Goal: Complete application form

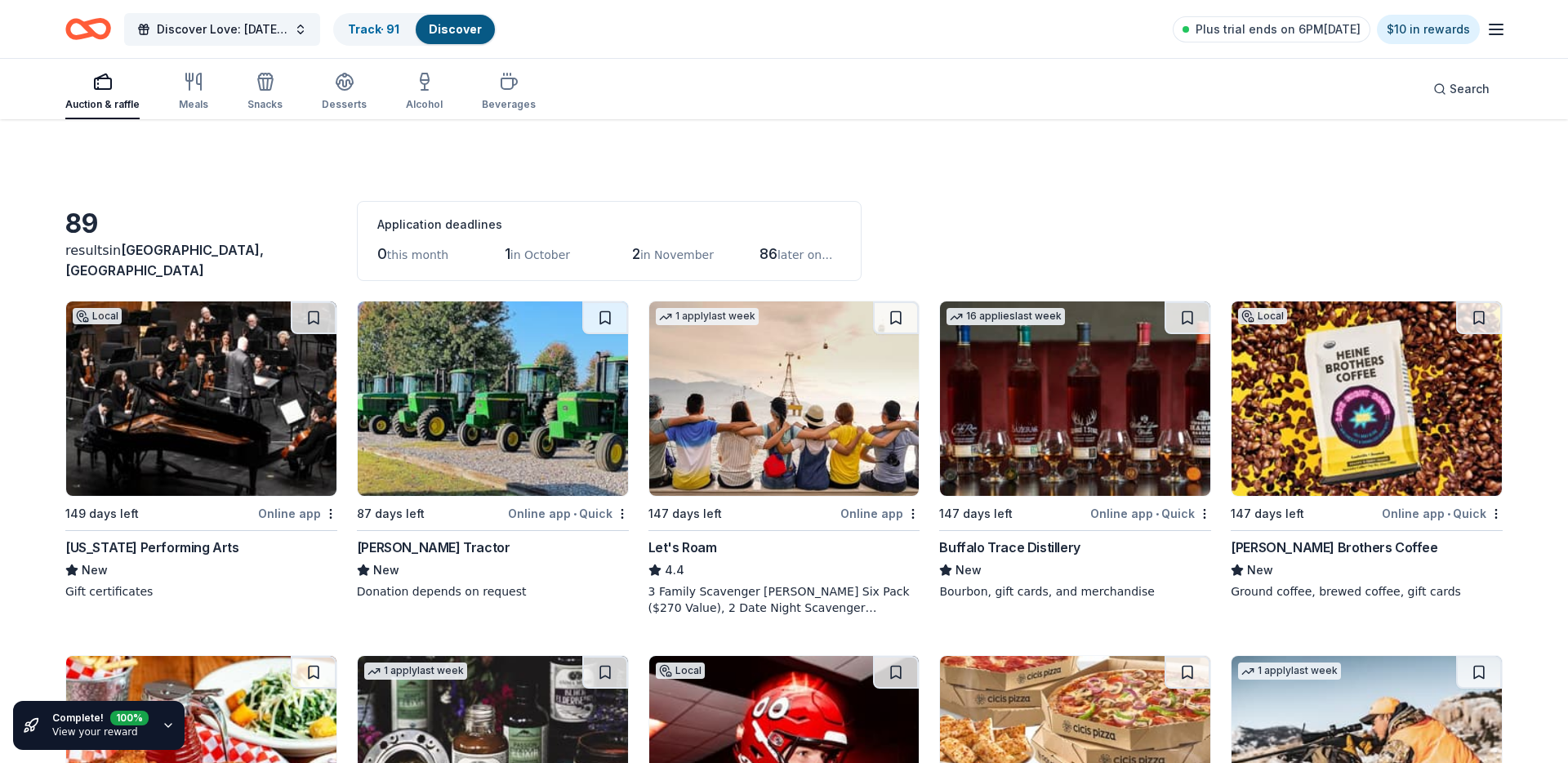
scroll to position [5782, 0]
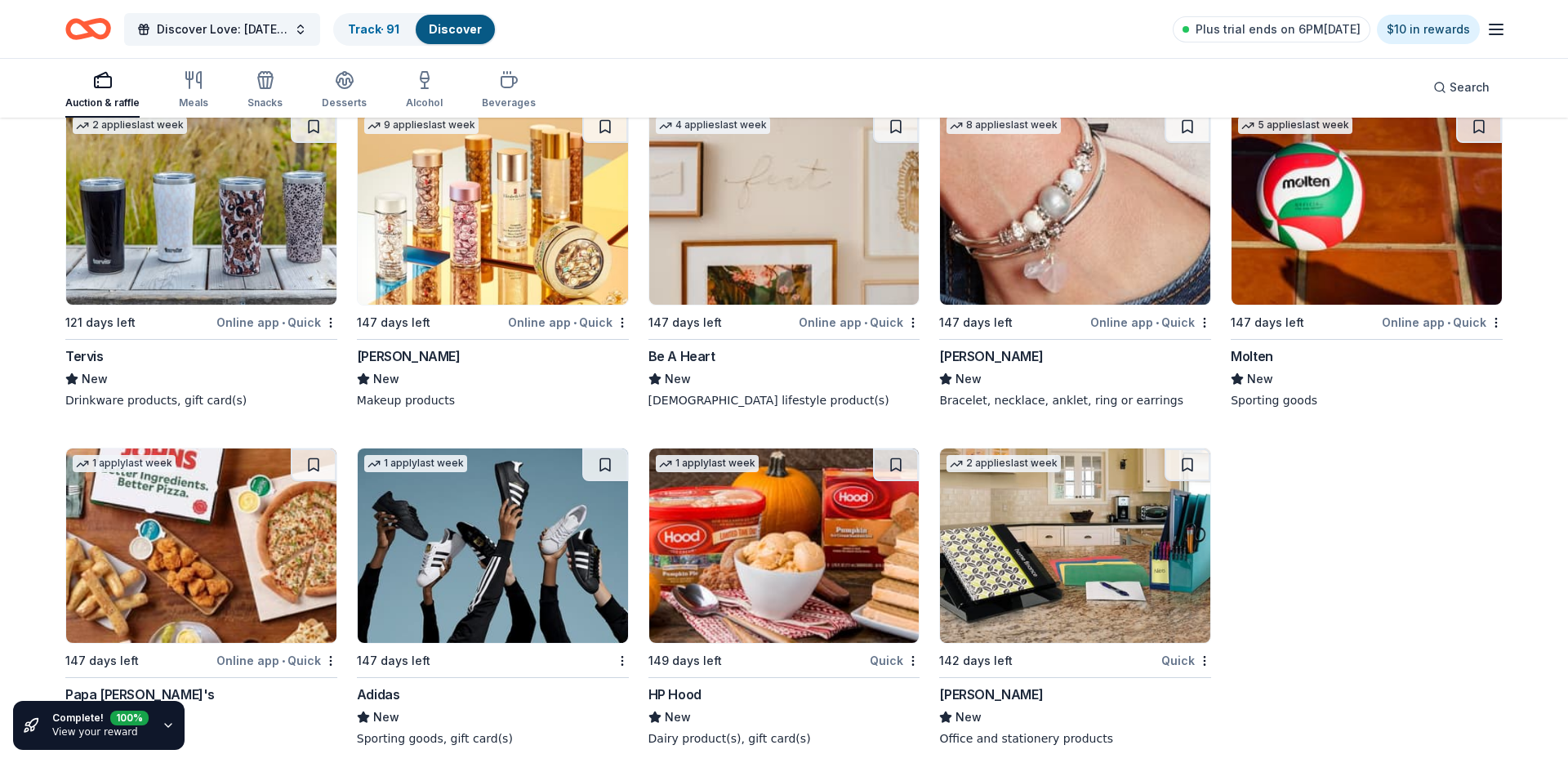
click at [110, 175] on img at bounding box center [201, 208] width 270 height 194
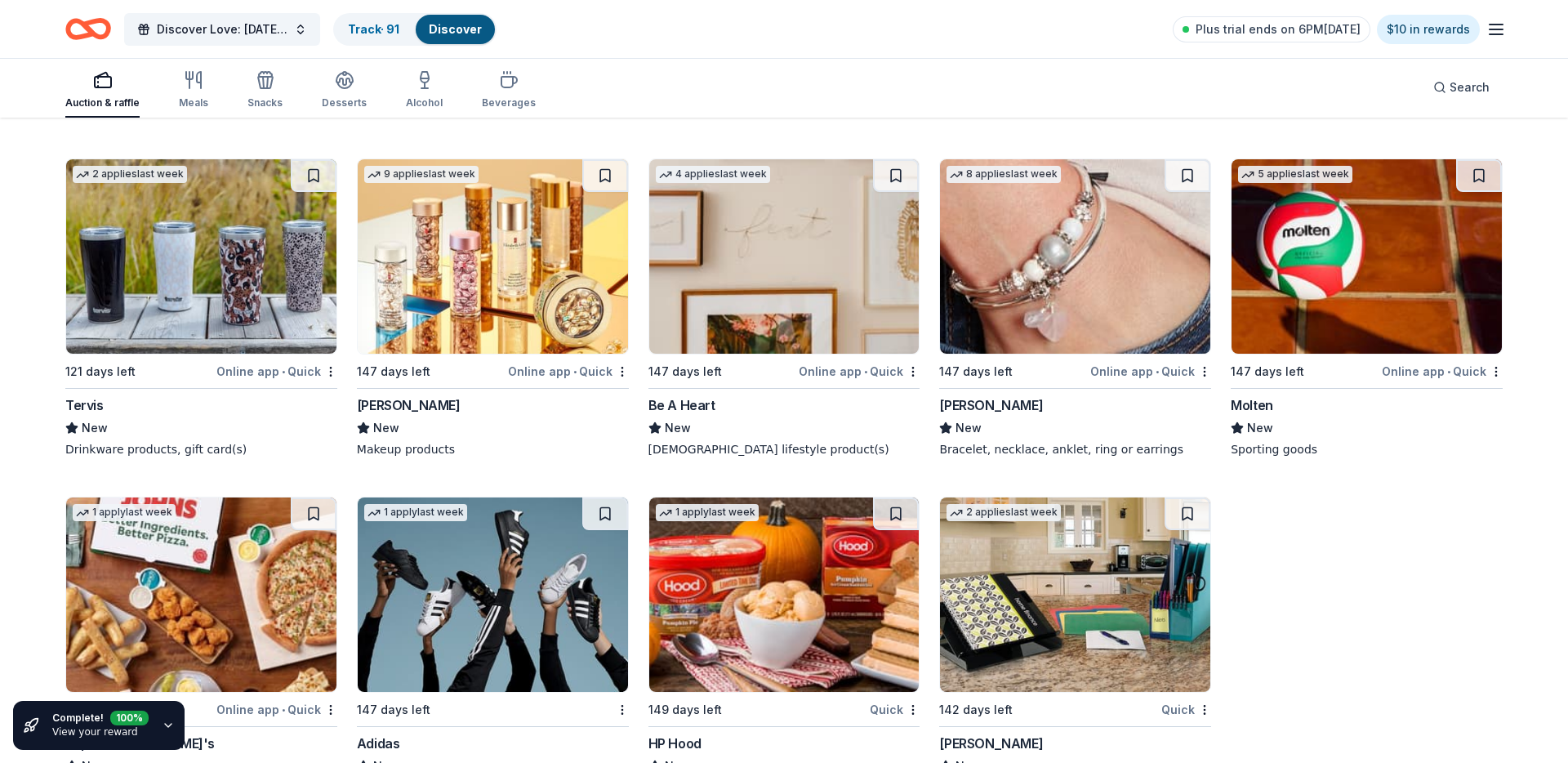
scroll to position [5727, 0]
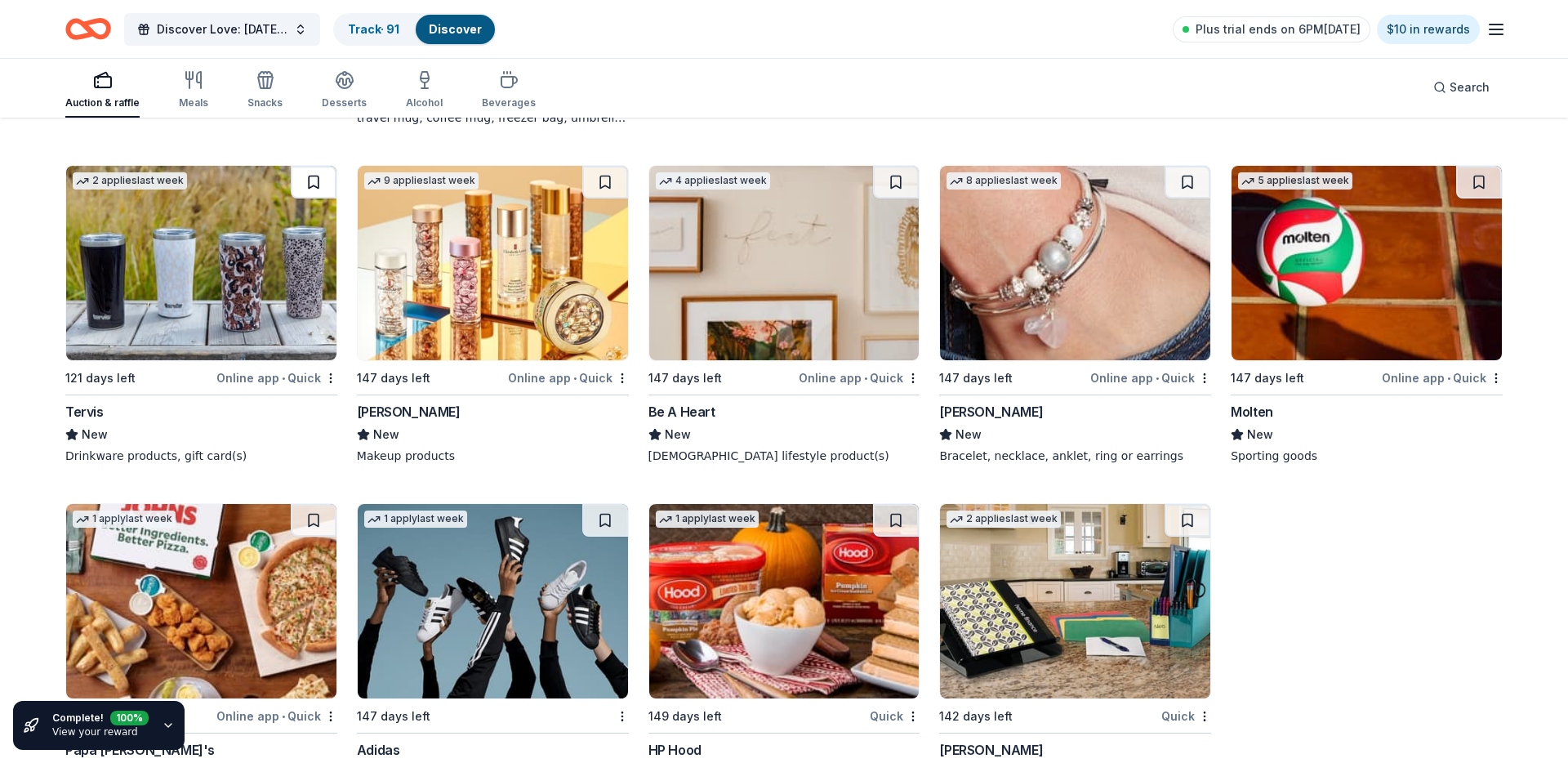
click at [315, 166] on button at bounding box center [313, 182] width 46 height 32
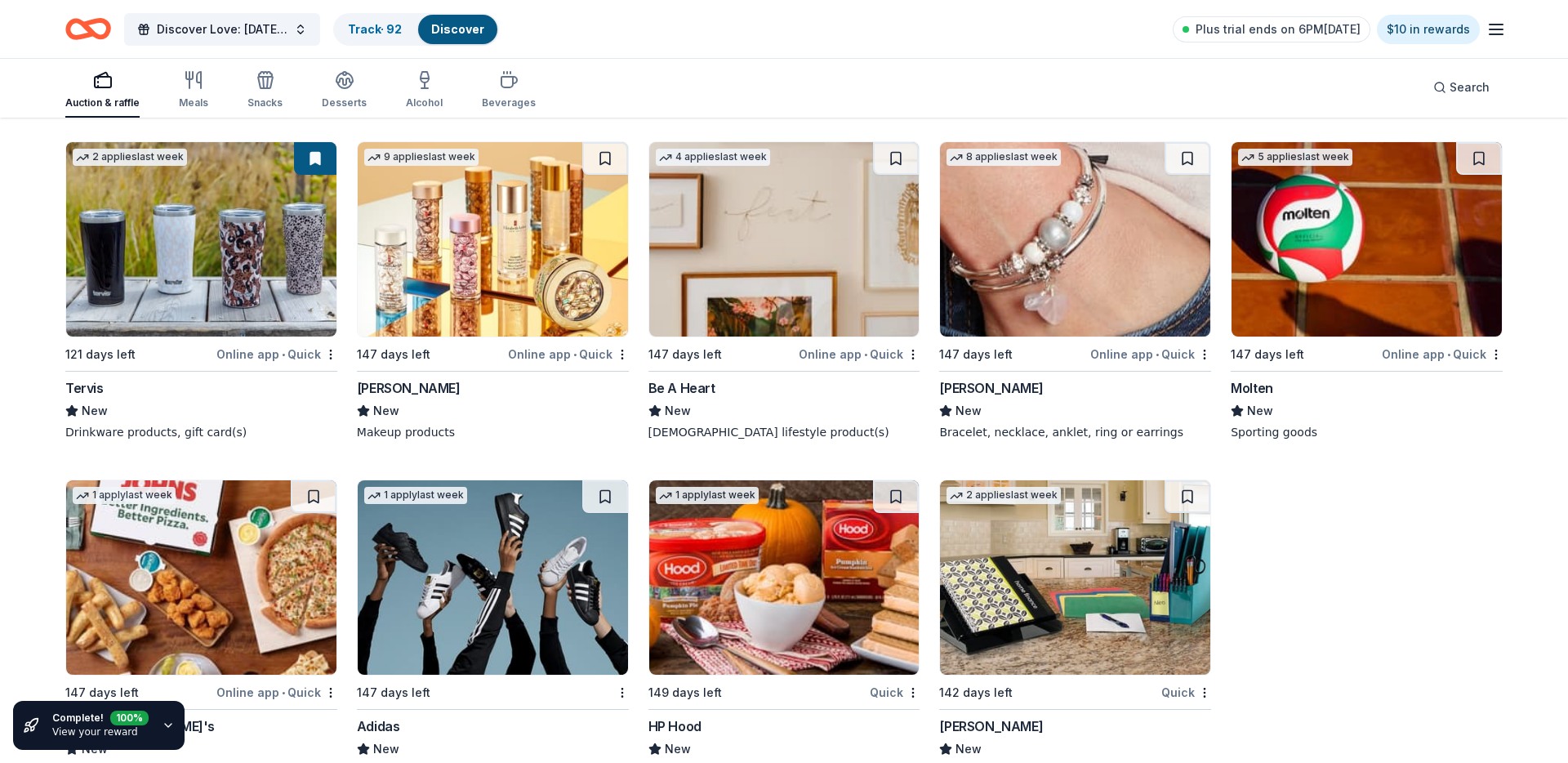
scroll to position [5782, 0]
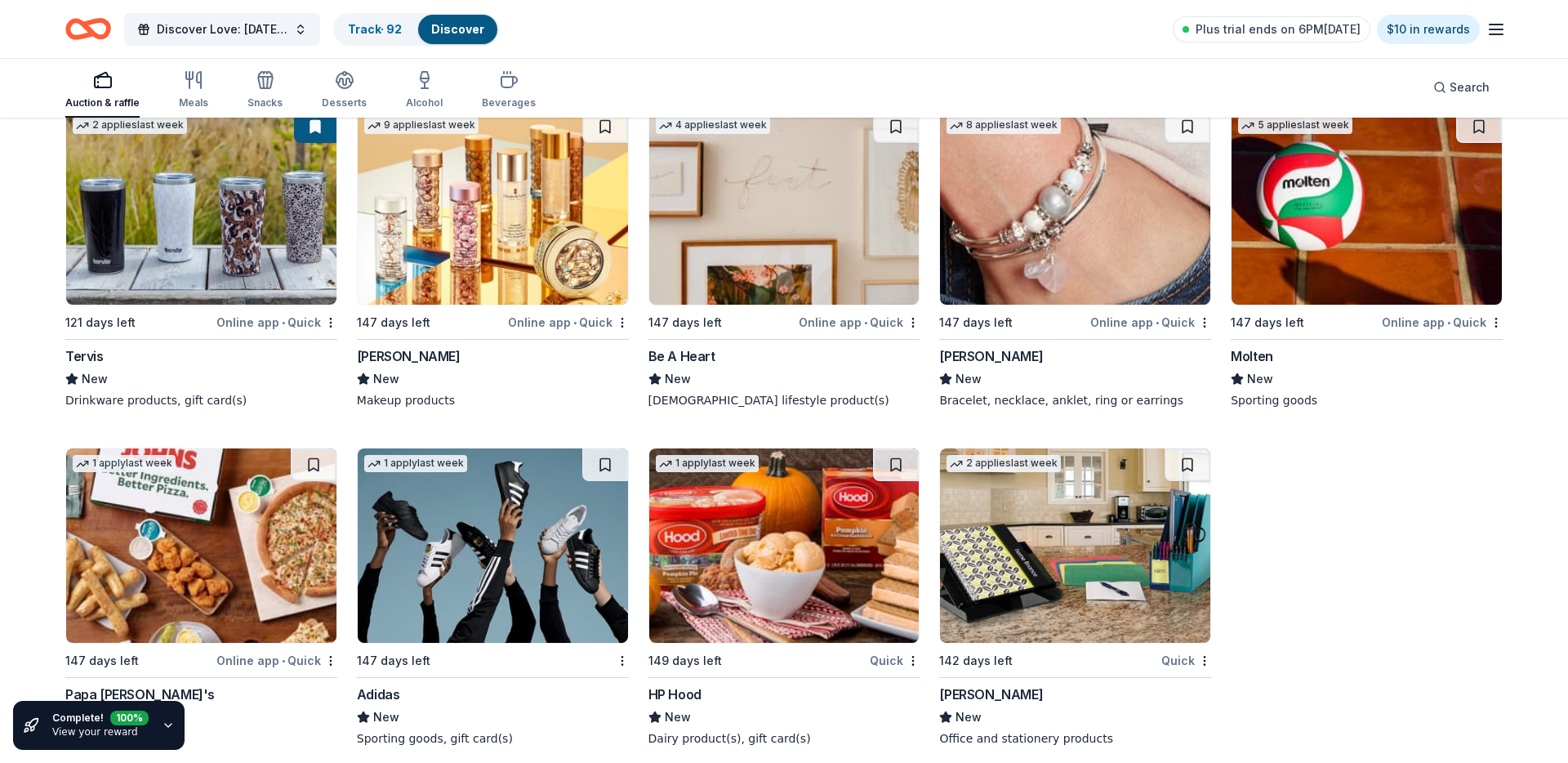
click at [235, 563] on img at bounding box center [201, 546] width 270 height 194
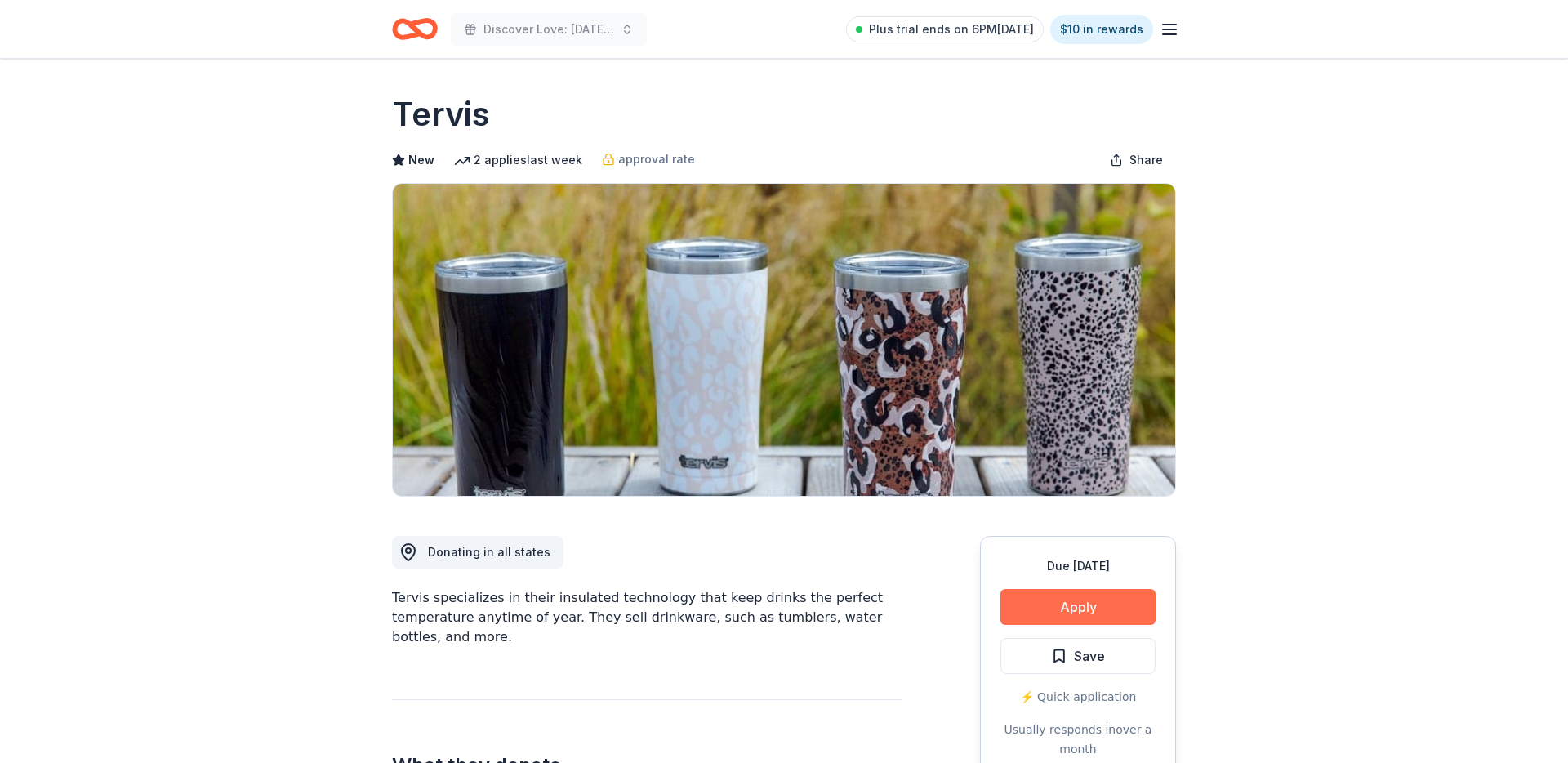
click at [1101, 590] on button "Apply" at bounding box center [1078, 607] width 155 height 36
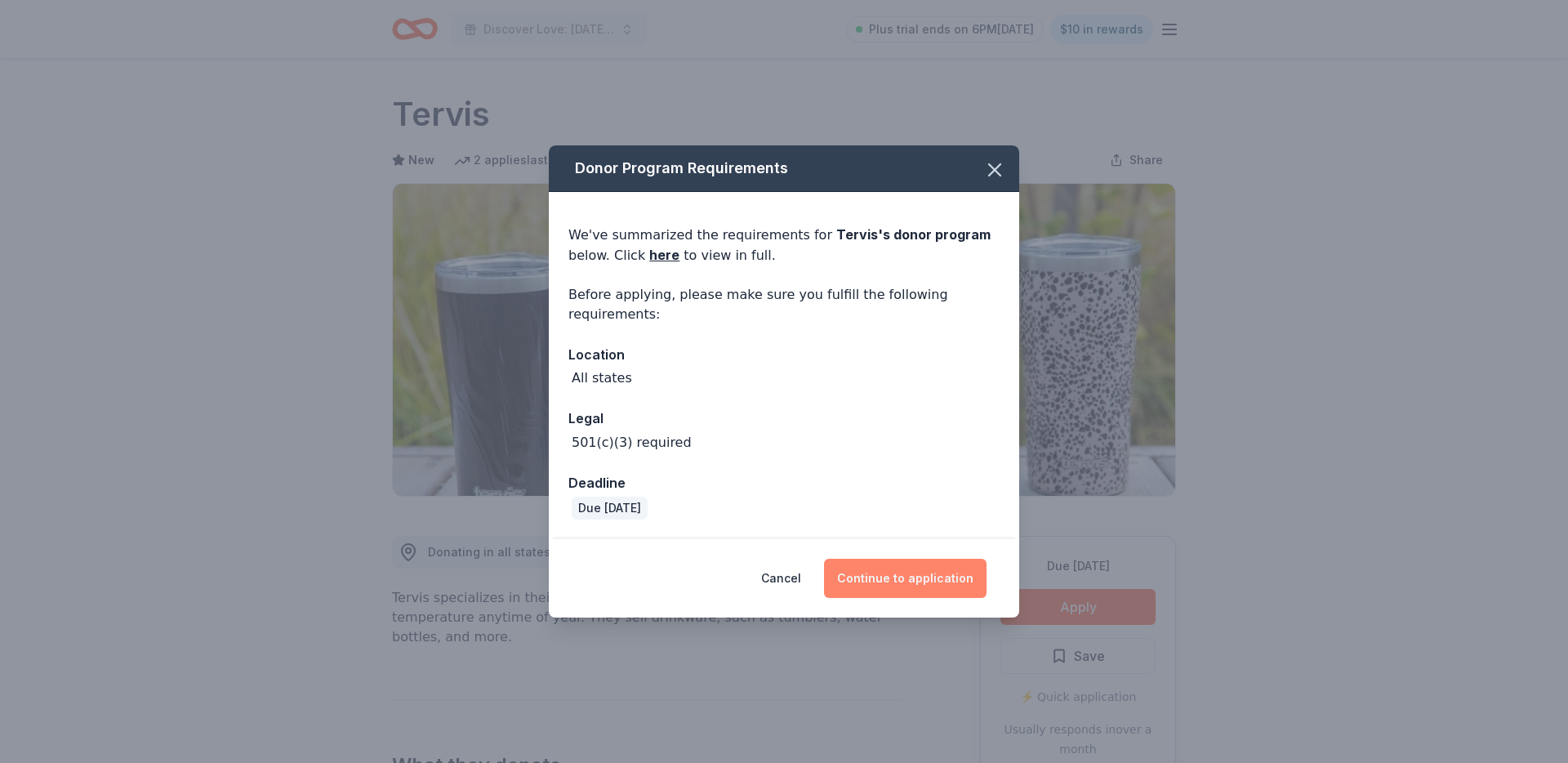
click at [913, 561] on button "Continue to application" at bounding box center [906, 578] width 163 height 39
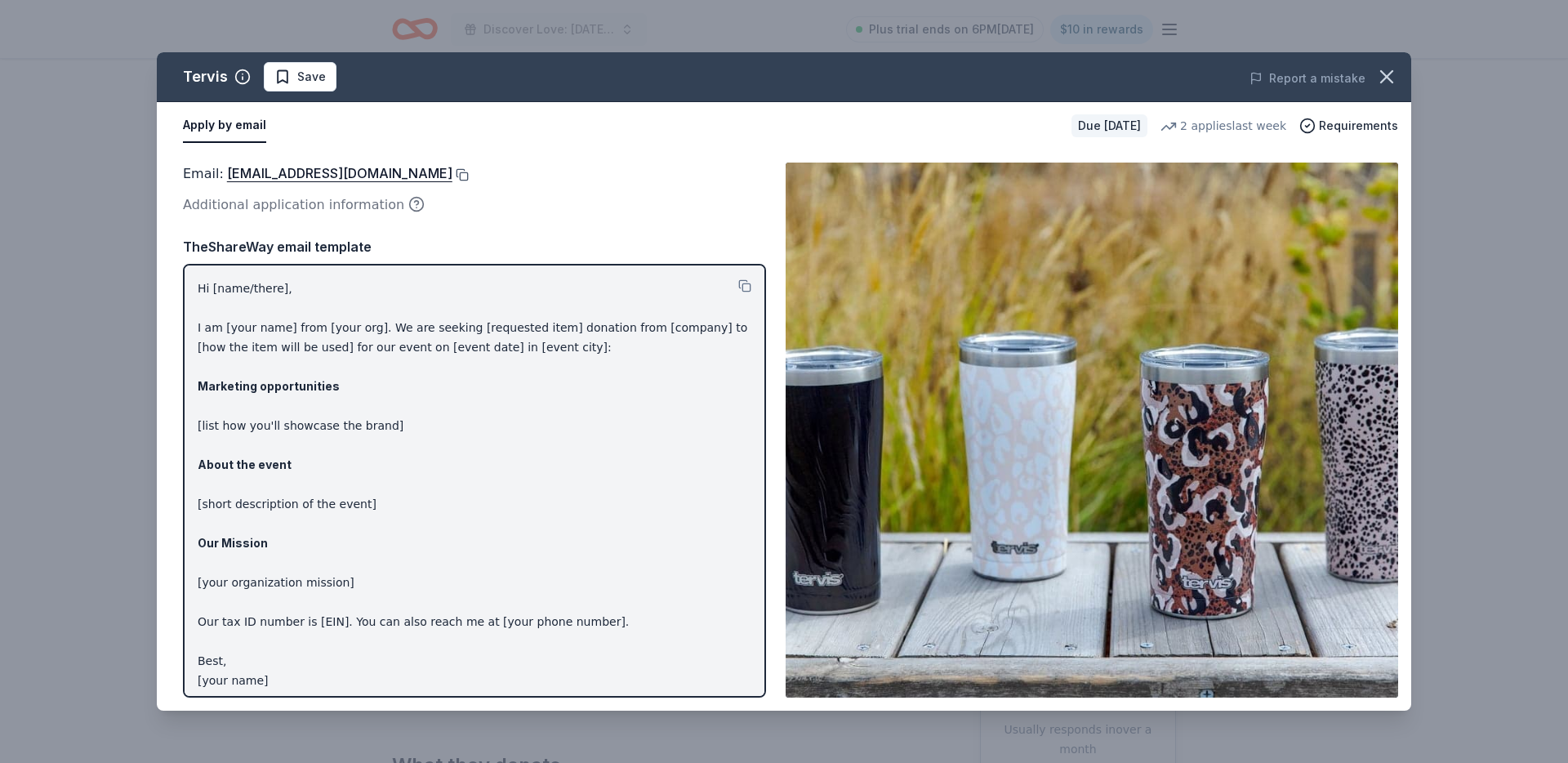
click at [453, 169] on button at bounding box center [461, 175] width 17 height 13
click at [1367, 88] on div "Report a mistake" at bounding box center [1167, 78] width 489 height 46
click at [1382, 84] on icon "button" at bounding box center [1387, 77] width 23 height 23
